Goal: Task Accomplishment & Management: Manage account settings

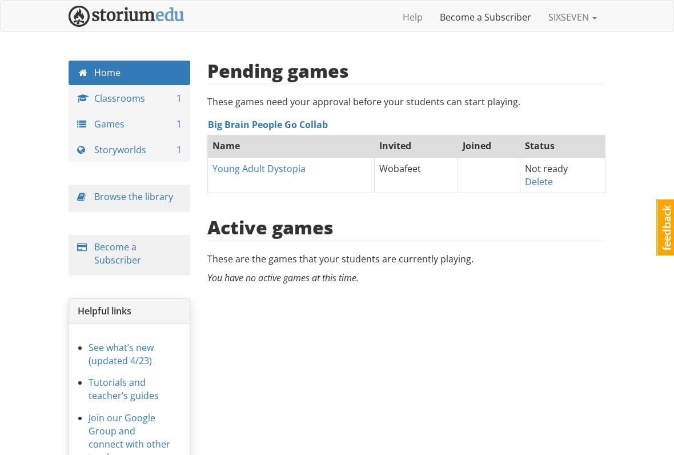
click at [485, 26] on link "Become a Subscriber" at bounding box center [485, 17] width 109 height 29
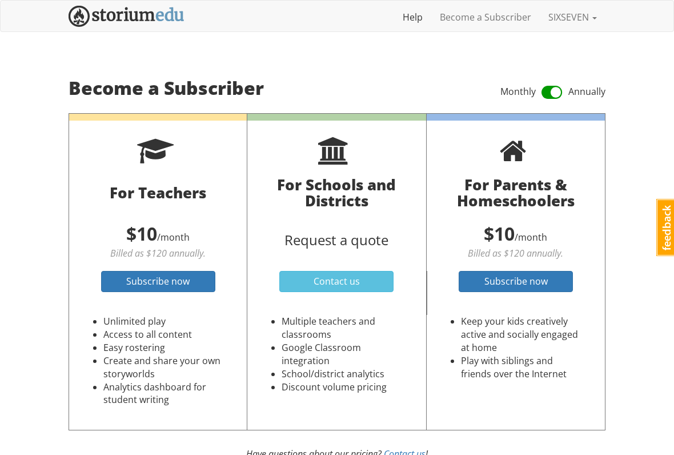
click at [419, 19] on link "Help" at bounding box center [412, 17] width 37 height 29
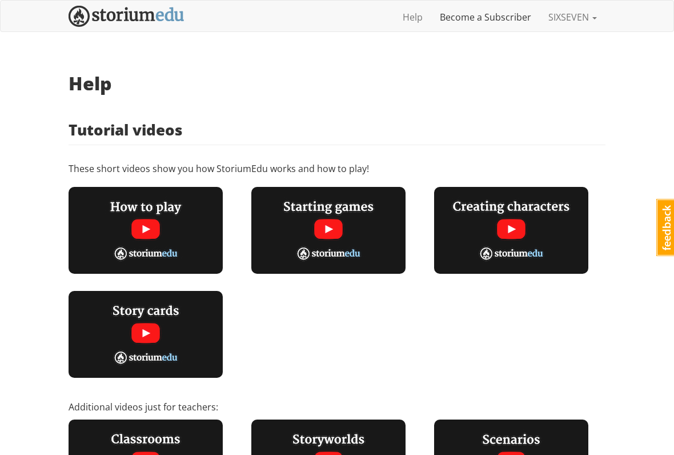
click at [503, 12] on link "Become a Subscriber" at bounding box center [485, 17] width 109 height 29
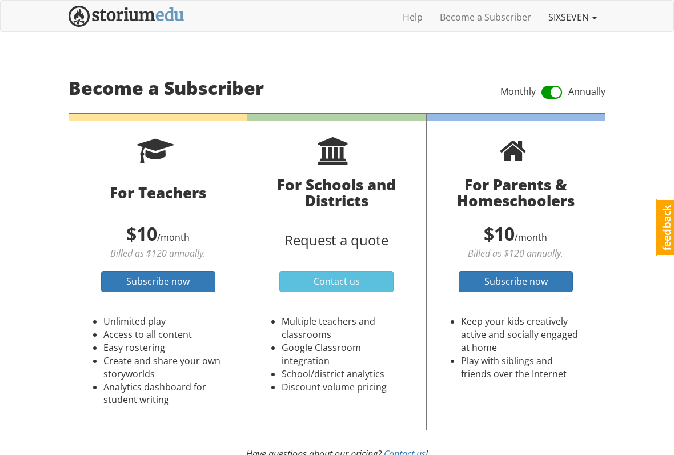
click at [598, 15] on link "SIXSEVEN" at bounding box center [573, 17] width 66 height 29
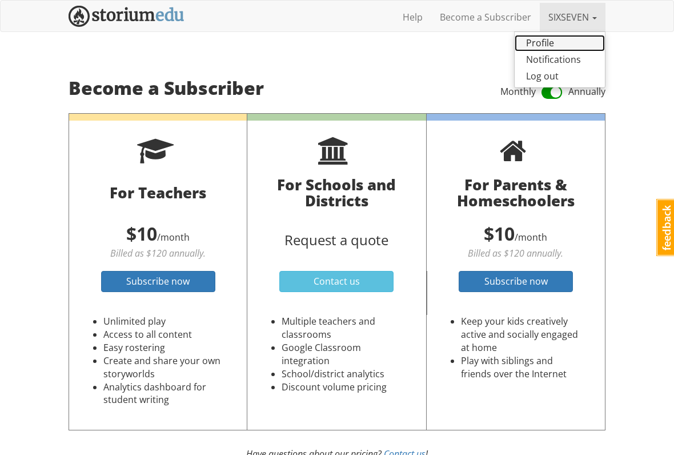
click at [540, 47] on link "Profile" at bounding box center [560, 43] width 90 height 17
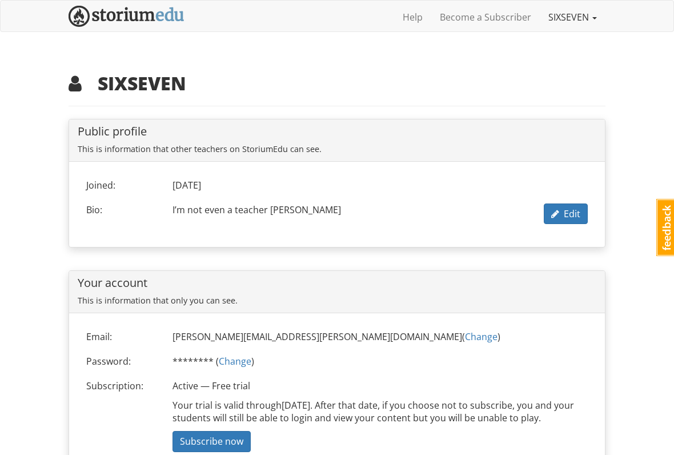
click at [578, 21] on link "SIXSEVEN" at bounding box center [573, 17] width 66 height 29
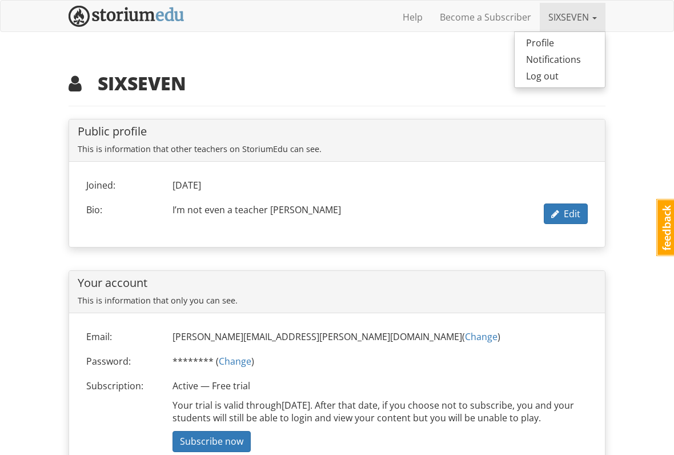
click at [572, 14] on link "SIXSEVEN" at bounding box center [573, 17] width 66 height 29
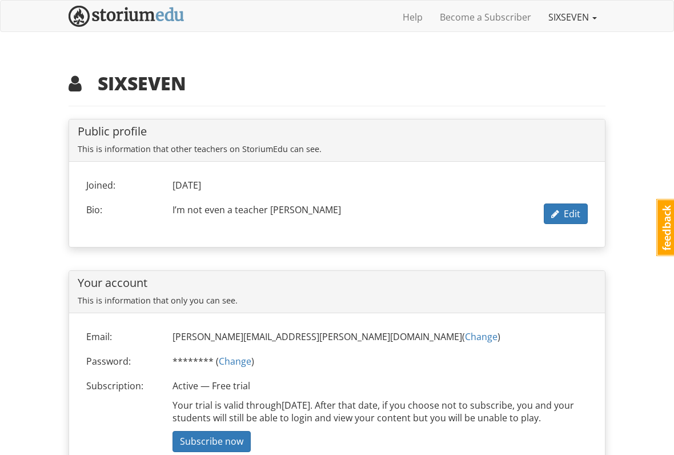
click at [575, 16] on link "SIXSEVEN" at bounding box center [573, 17] width 66 height 29
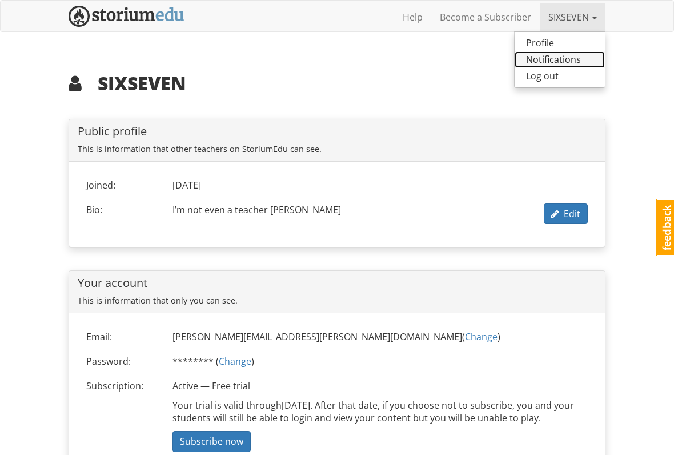
click at [561, 59] on link "Notifications" at bounding box center [560, 59] width 90 height 17
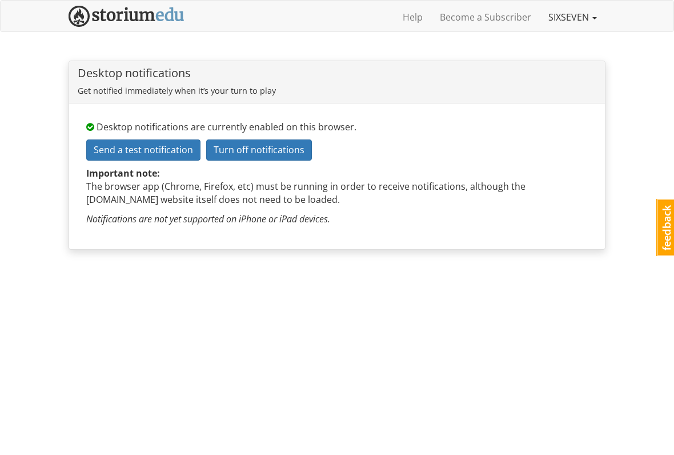
click at [590, 15] on link "SIXSEVEN" at bounding box center [573, 17] width 66 height 29
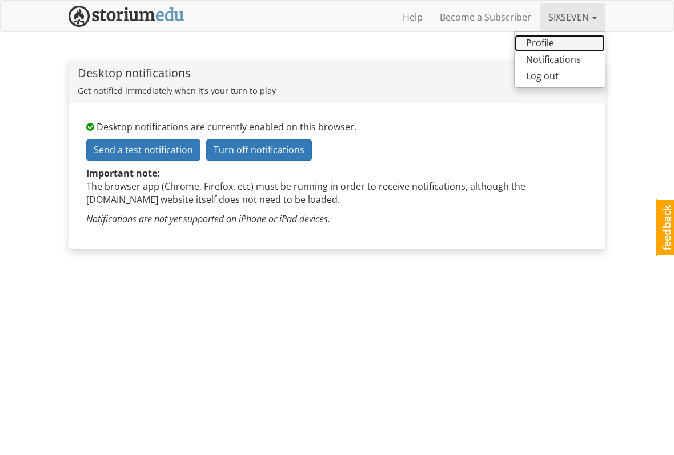
click at [548, 47] on link "Profile" at bounding box center [560, 43] width 90 height 17
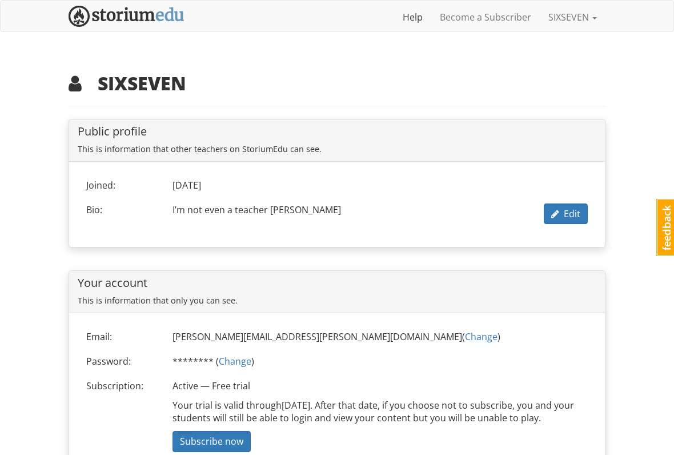
click at [417, 21] on link "Help" at bounding box center [412, 17] width 37 height 29
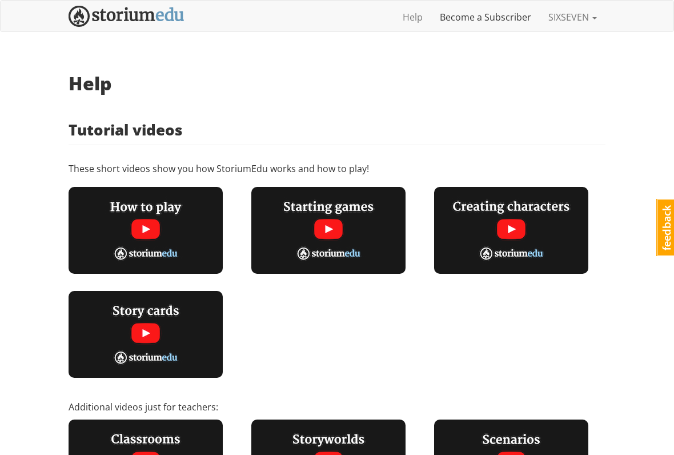
click at [522, 27] on link "Become a Subscriber" at bounding box center [485, 17] width 109 height 29
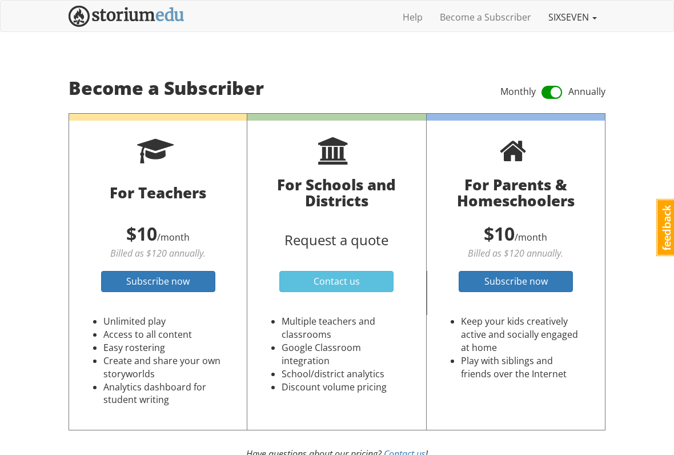
click at [566, 19] on link "SIXSEVEN" at bounding box center [573, 17] width 66 height 29
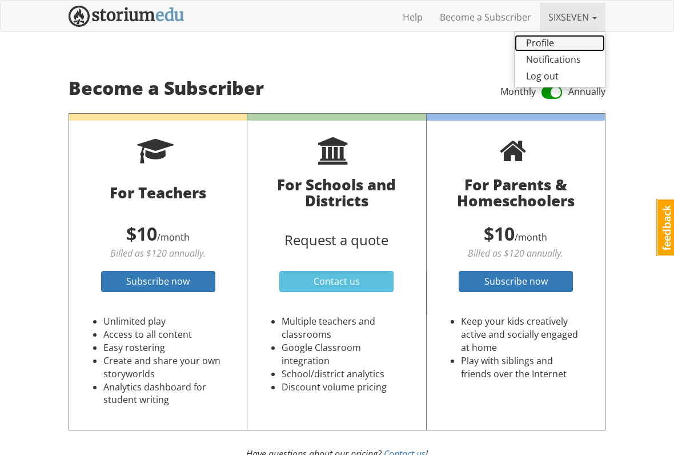
click at [543, 46] on link "Profile" at bounding box center [560, 43] width 90 height 17
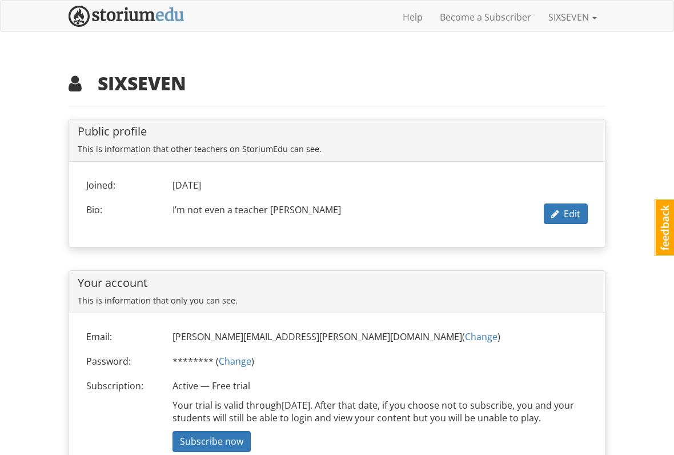
click at [661, 216] on link "Feedback" at bounding box center [665, 227] width 21 height 57
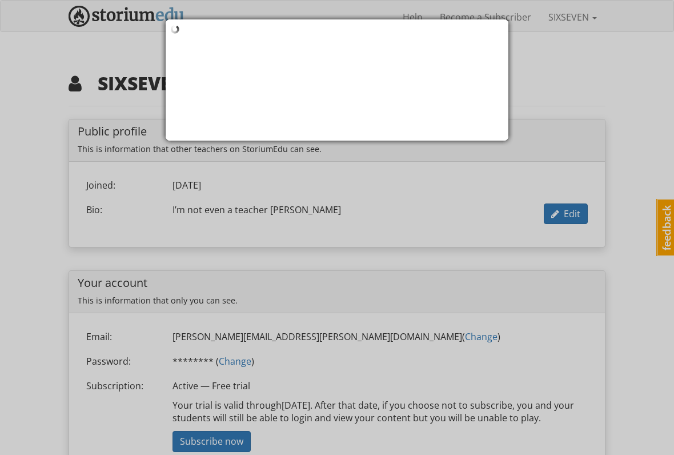
click at [640, 127] on div at bounding box center [337, 227] width 674 height 455
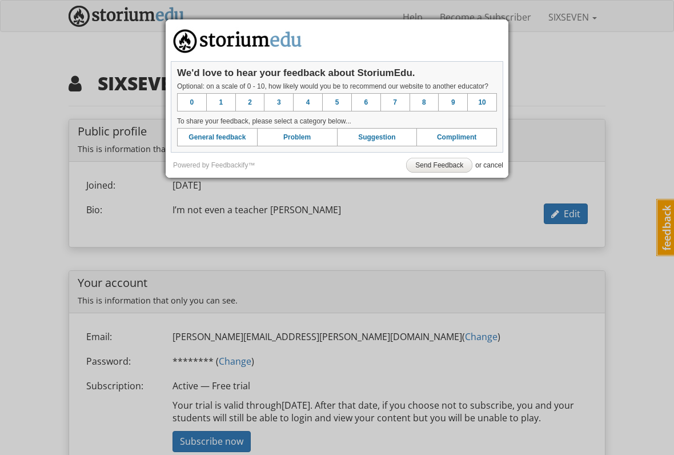
click at [497, 167] on link "or cancel" at bounding box center [489, 165] width 28 height 8
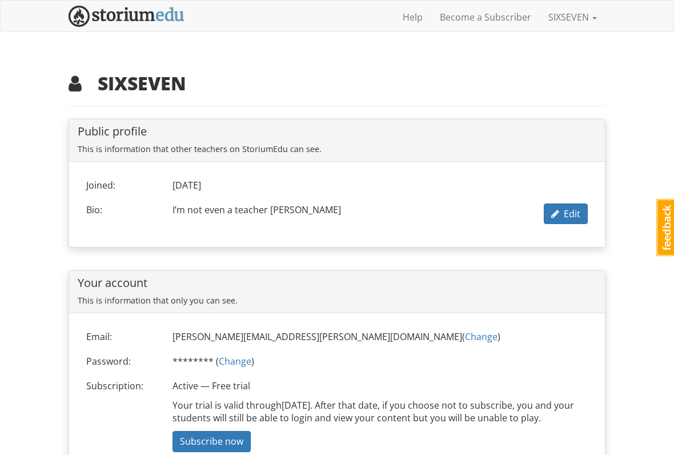
click at [132, 17] on img at bounding box center [127, 16] width 116 height 21
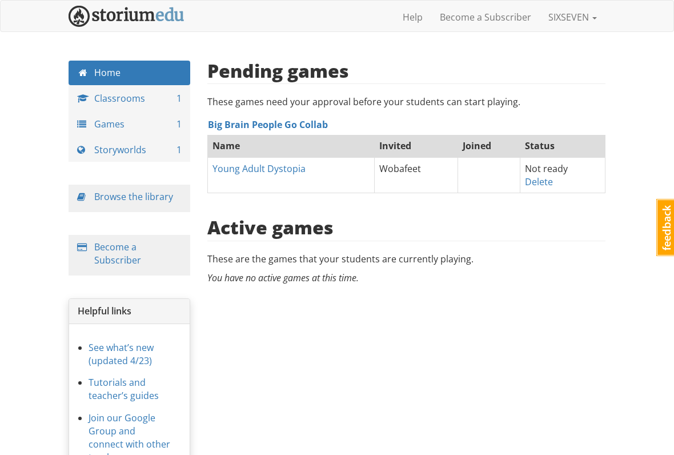
click at [76, 10] on img at bounding box center [127, 16] width 116 height 21
click at [88, 118] on link "Games 1" at bounding box center [130, 124] width 122 height 25
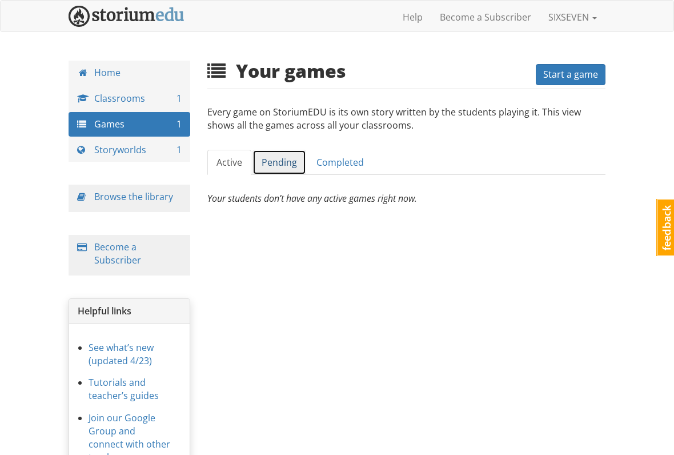
click at [267, 172] on link "Pending" at bounding box center [279, 163] width 54 height 26
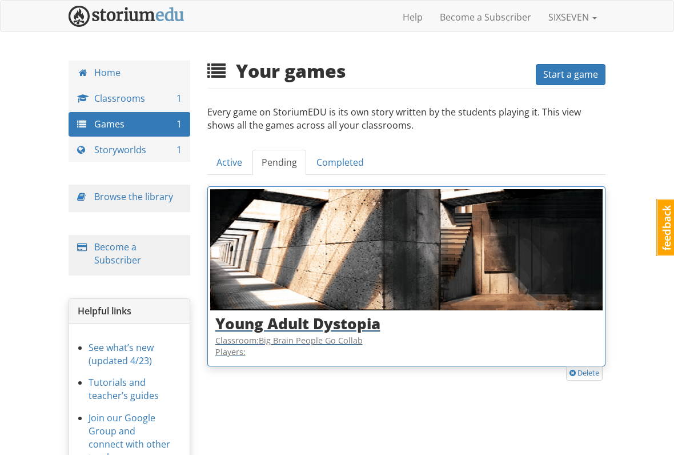
click at [540, 335] on p "Classroom: Big Brain People Go Collab Players:" at bounding box center [406, 346] width 383 height 23
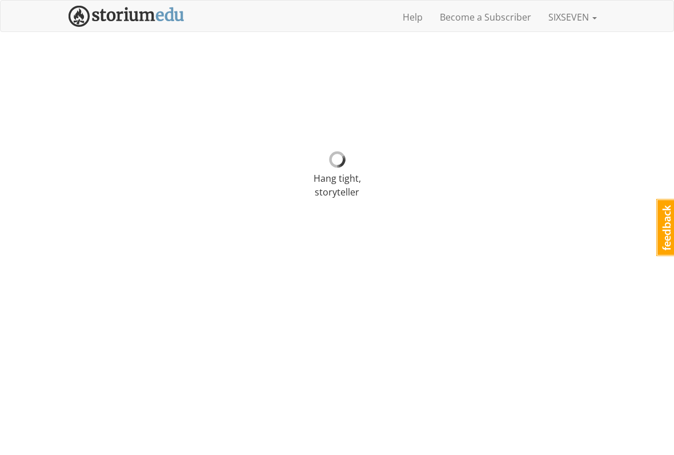
select select "qg71jn"
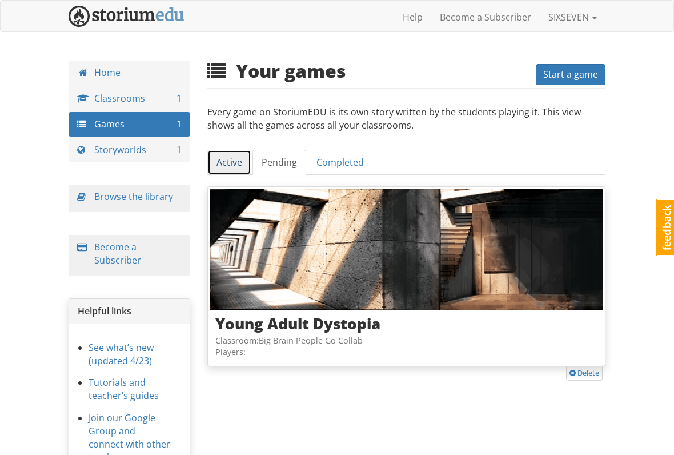
click at [228, 161] on link "Active" at bounding box center [229, 163] width 44 height 26
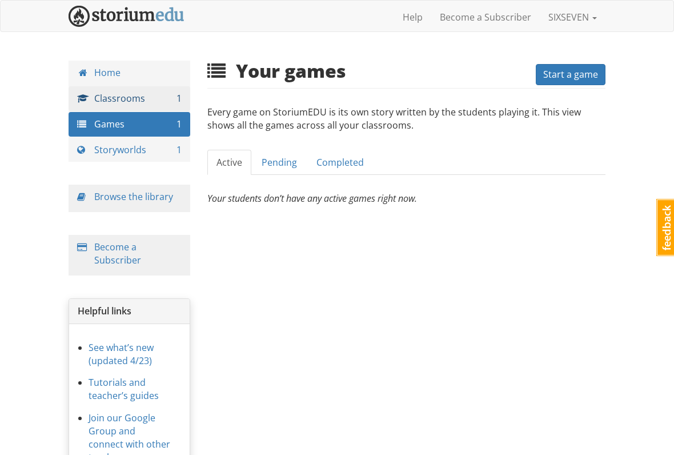
click at [92, 90] on link "Classrooms 1" at bounding box center [130, 98] width 122 height 25
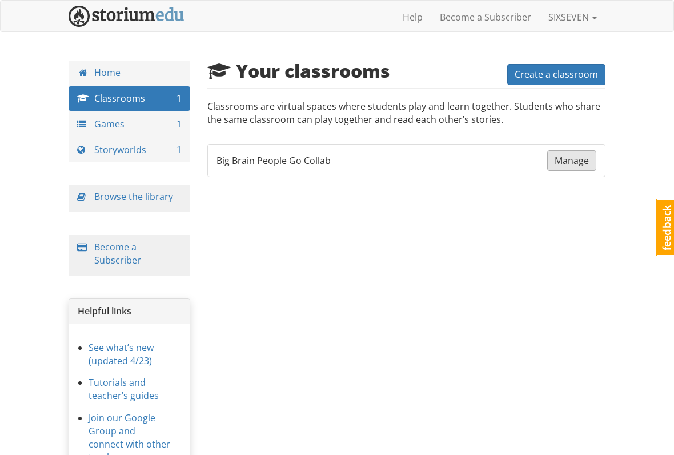
click at [572, 166] on link "Manage" at bounding box center [571, 160] width 49 height 21
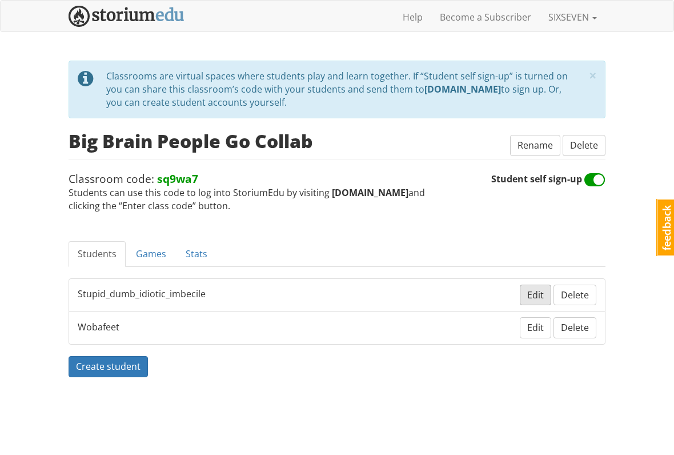
click at [535, 290] on span "Edit" at bounding box center [535, 294] width 17 height 13
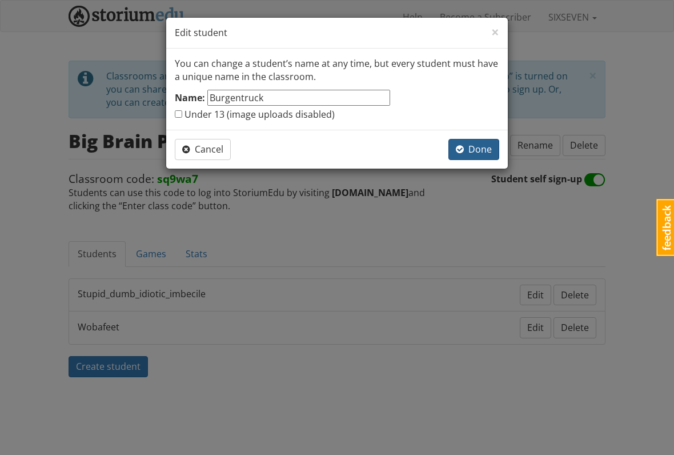
type input "Burgentruck"
click at [488, 153] on span "Done" at bounding box center [474, 149] width 36 height 13
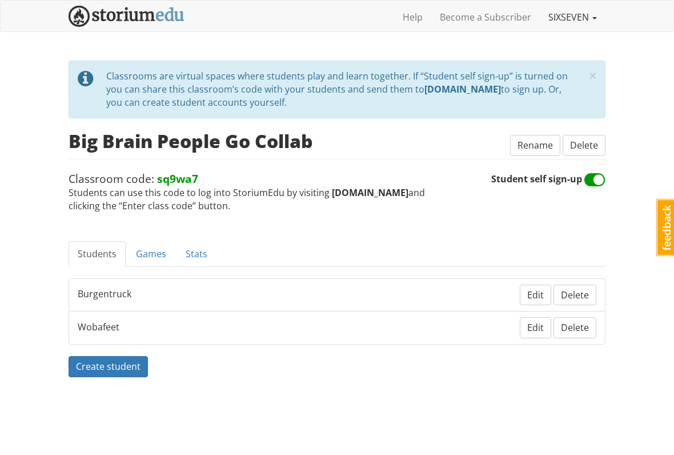
click at [571, 18] on link "SIXSEVEN" at bounding box center [573, 17] width 66 height 29
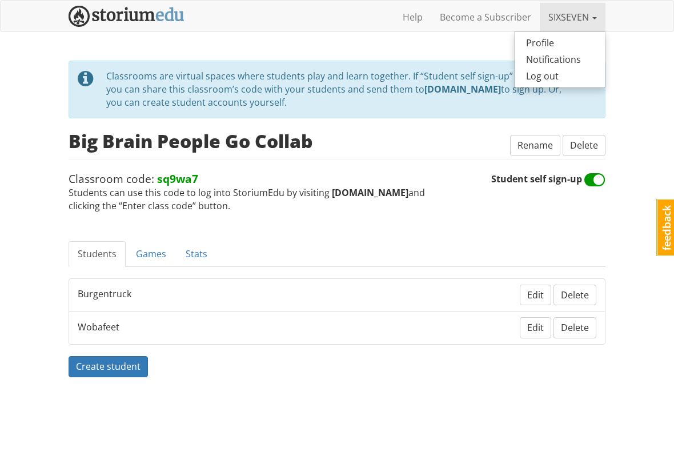
click at [580, 200] on div "Classroom code: sq9wa7 Students can use this code to log into StoriumEdu by vis…" at bounding box center [337, 192] width 537 height 42
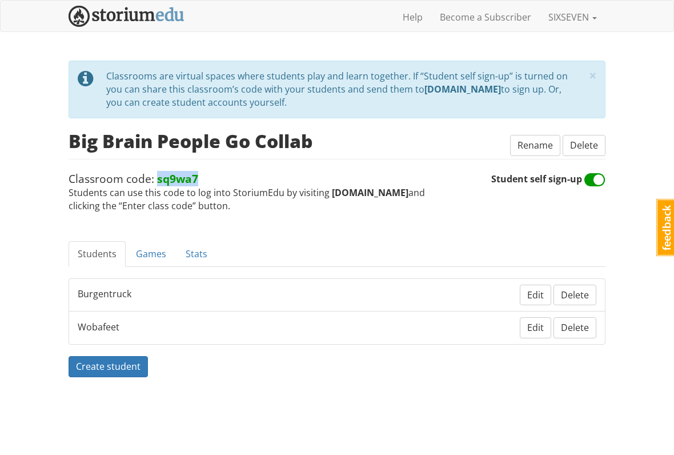
copy span "sq9wa7"
click at [591, 23] on link "SIXSEVEN" at bounding box center [573, 17] width 66 height 29
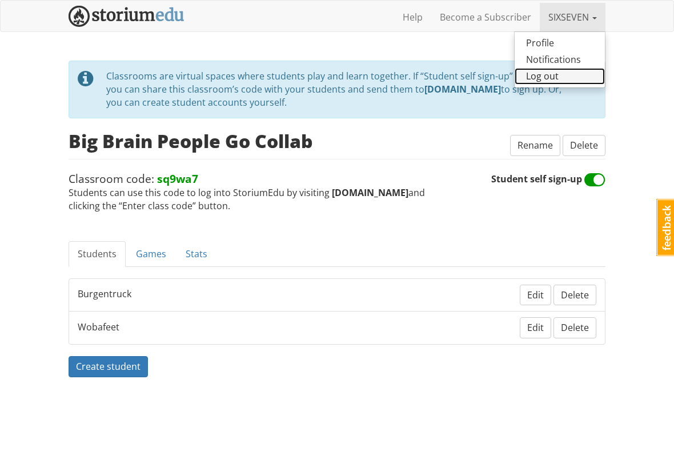
click at [539, 82] on link "Log out" at bounding box center [560, 76] width 90 height 17
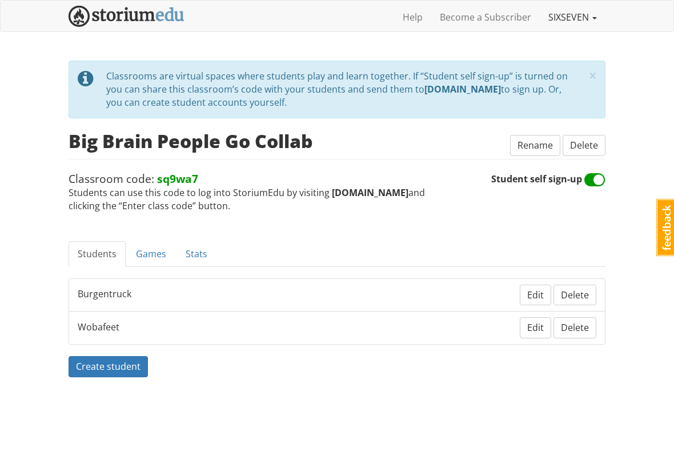
click at [581, 17] on link "SIXSEVEN" at bounding box center [573, 17] width 66 height 29
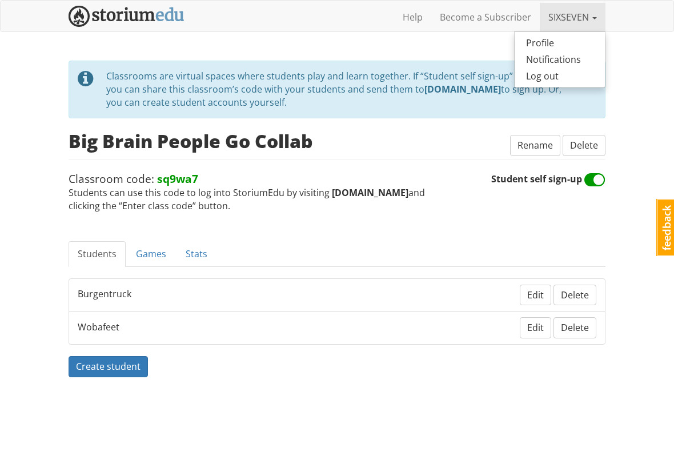
click at [589, 18] on link "SIXSEVEN" at bounding box center [573, 17] width 66 height 29
